Goal: Transaction & Acquisition: Purchase product/service

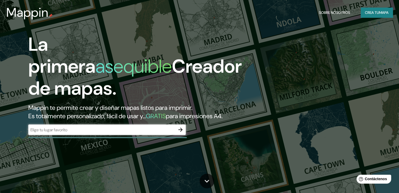
click at [289, 57] on div "La primera asequible Creador de mapas. Mappin te permite crear y diseñar mapas …" at bounding box center [199, 96] width 399 height 193
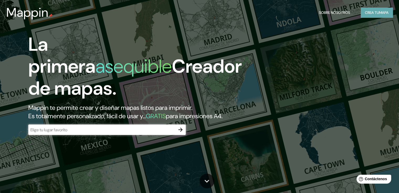
click at [379, 14] on font "mapa" at bounding box center [383, 12] width 9 height 5
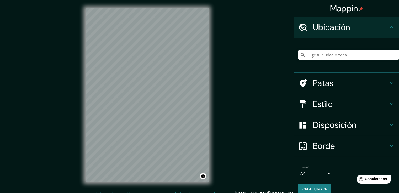
click at [333, 58] on input "Elige tu ciudad o zona" at bounding box center [348, 54] width 101 height 9
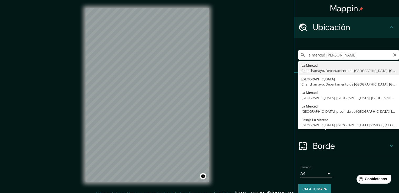
type input "La Merced, [GEOGRAPHIC_DATA], [GEOGRAPHIC_DATA], [GEOGRAPHIC_DATA]"
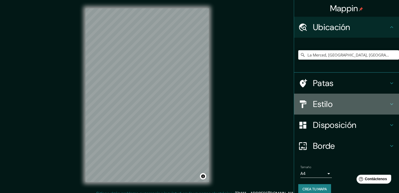
click at [324, 104] on font "Estilo" at bounding box center [323, 104] width 20 height 11
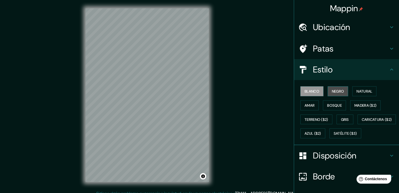
click at [334, 91] on font "Negro" at bounding box center [337, 91] width 12 height 5
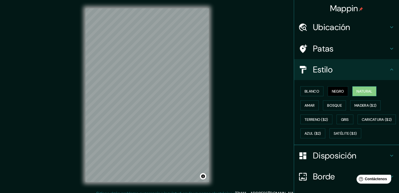
click at [358, 91] on font "Natural" at bounding box center [364, 91] width 16 height 5
click at [307, 107] on font "Amar" at bounding box center [309, 105] width 10 height 5
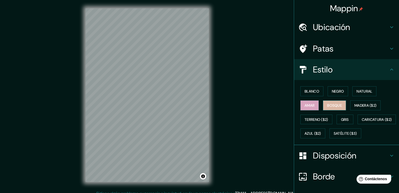
click at [332, 107] on font "Bosque" at bounding box center [334, 105] width 15 height 5
click at [366, 107] on font "Madera ($2)" at bounding box center [365, 105] width 22 height 5
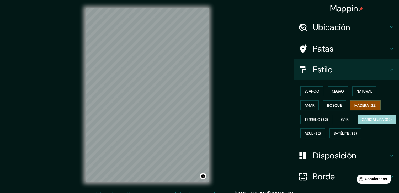
click at [361, 122] on font "Caricatura ($2)" at bounding box center [376, 119] width 30 height 5
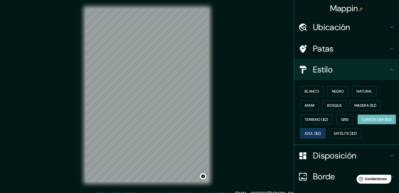
click at [321, 132] on font "Azul ($2)" at bounding box center [312, 134] width 17 height 5
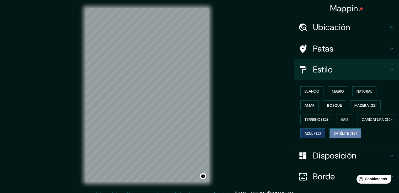
click at [333, 136] on font "Satélite ($3)" at bounding box center [344, 134] width 23 height 5
click at [331, 91] on font "Negro" at bounding box center [337, 91] width 12 height 5
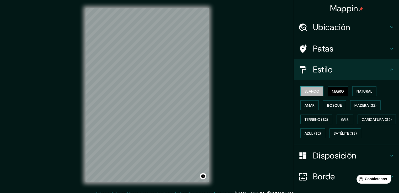
click at [305, 94] on font "Blanco" at bounding box center [311, 91] width 15 height 7
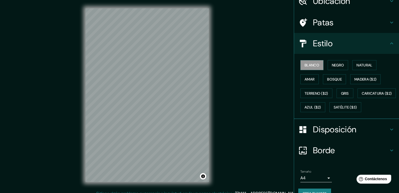
click at [341, 135] on font "Disposición" at bounding box center [334, 129] width 43 height 11
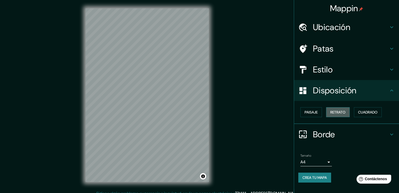
click at [345, 114] on font "Retrato" at bounding box center [337, 112] width 15 height 5
click at [369, 113] on font "Cuadrado" at bounding box center [367, 112] width 19 height 5
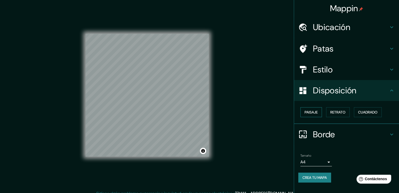
click at [315, 113] on font "Paisaje" at bounding box center [310, 112] width 13 height 5
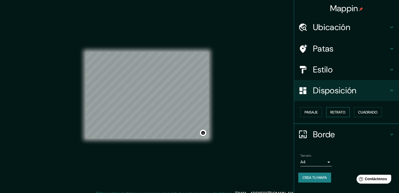
click at [341, 114] on font "Retrato" at bounding box center [337, 112] width 15 height 5
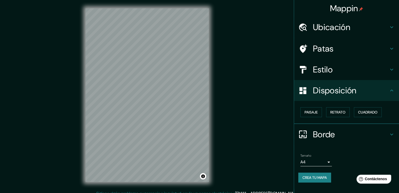
click at [336, 70] on h4 "Estilo" at bounding box center [350, 69] width 75 height 10
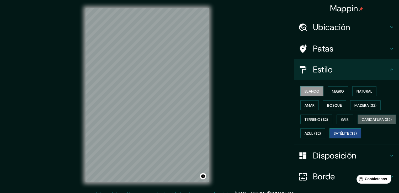
click at [361, 122] on font "Caricatura ($2)" at bounding box center [376, 119] width 30 height 5
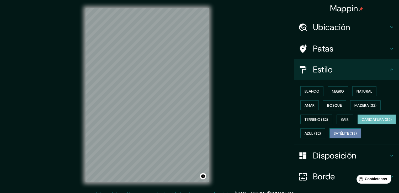
click at [333, 137] on font "Satélite ($3)" at bounding box center [344, 133] width 23 height 7
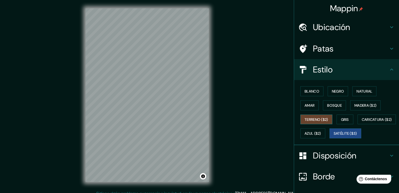
click at [325, 117] on button "Terreno ($2)" at bounding box center [316, 120] width 32 height 10
click at [343, 121] on font "Gris" at bounding box center [345, 119] width 8 height 5
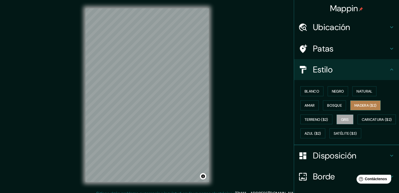
click at [354, 106] on font "Madera ($2)" at bounding box center [365, 105] width 22 height 5
click at [330, 105] on font "Bosque" at bounding box center [334, 105] width 15 height 5
